Goal: Task Accomplishment & Management: Manage account settings

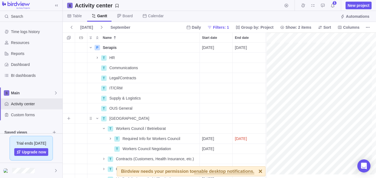
scroll to position [0, 455]
click at [30, 174] on div at bounding box center [31, 170] width 63 height 15
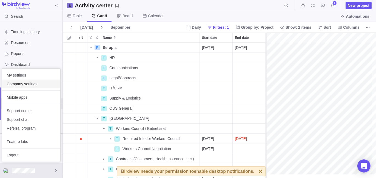
click at [32, 86] on span "Company settings" at bounding box center [31, 83] width 49 height 5
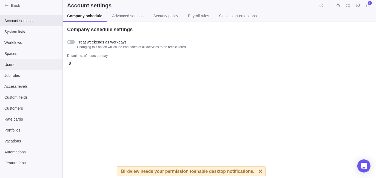
click at [29, 67] on span "Users" at bounding box center [31, 64] width 54 height 5
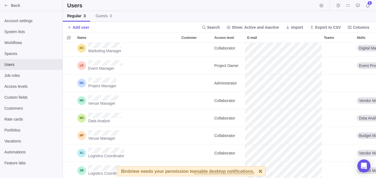
scroll to position [43, 0]
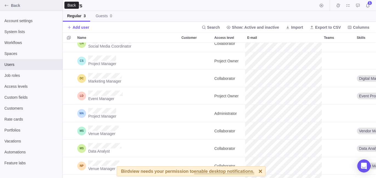
click at [35, 7] on span "Back" at bounding box center [35, 5] width 49 height 5
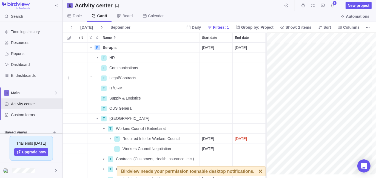
scroll to position [0, 455]
